Goal: Information Seeking & Learning: Learn about a topic

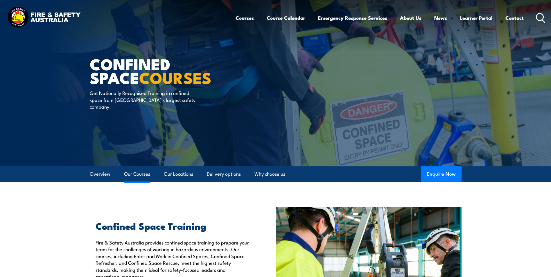
click at [135, 174] on link "Our Courses" at bounding box center [137, 173] width 26 height 15
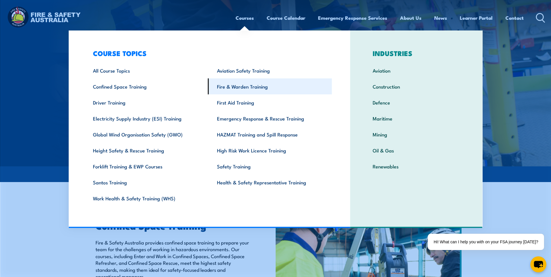
click at [256, 87] on link "Fire & Warden Training" at bounding box center [270, 86] width 124 height 16
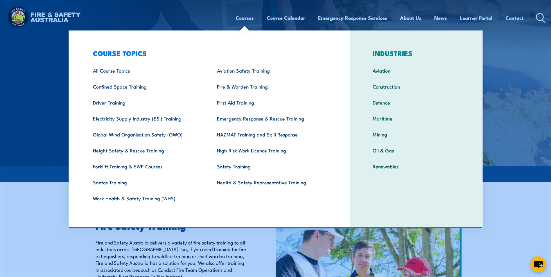
click at [247, 19] on link "Courses" at bounding box center [245, 17] width 18 height 15
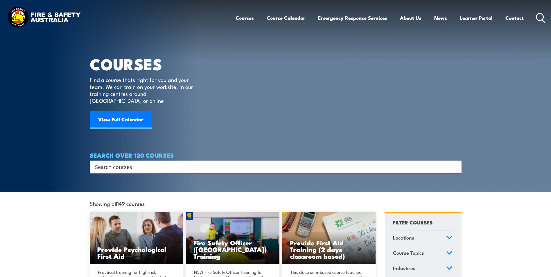
click at [122, 162] on input "Search input" at bounding box center [272, 166] width 354 height 9
type input "emergency response, nsw"
click at [158, 161] on div "Search" at bounding box center [276, 167] width 372 height 12
click at [161, 162] on input "Search input" at bounding box center [272, 166] width 354 height 9
type input "nsw, fire safety"
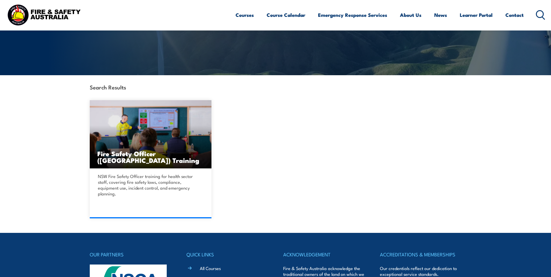
scroll to position [116, 0]
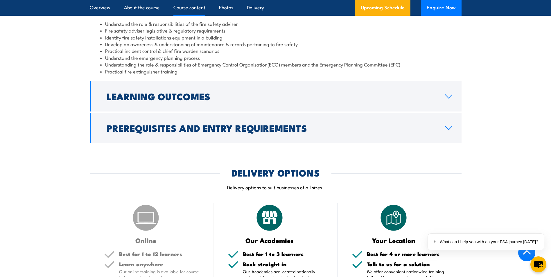
scroll to position [552, 0]
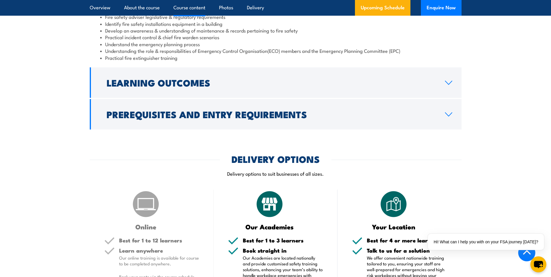
click at [438, 86] on link "Learning Outcomes" at bounding box center [276, 82] width 372 height 31
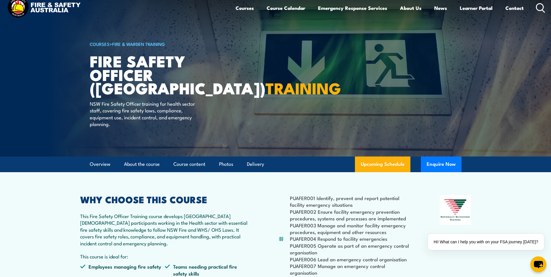
scroll to position [0, 0]
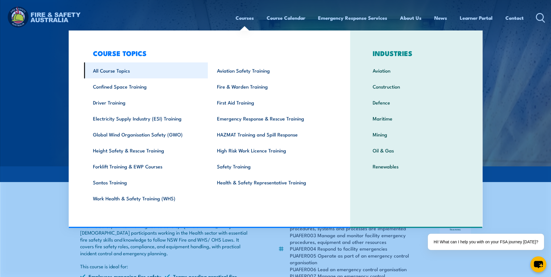
click at [130, 71] on link "All Course Topics" at bounding box center [146, 70] width 124 height 16
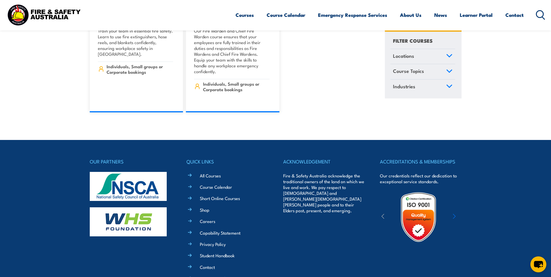
scroll to position [7119, 0]
